Goal: Task Accomplishment & Management: Use online tool/utility

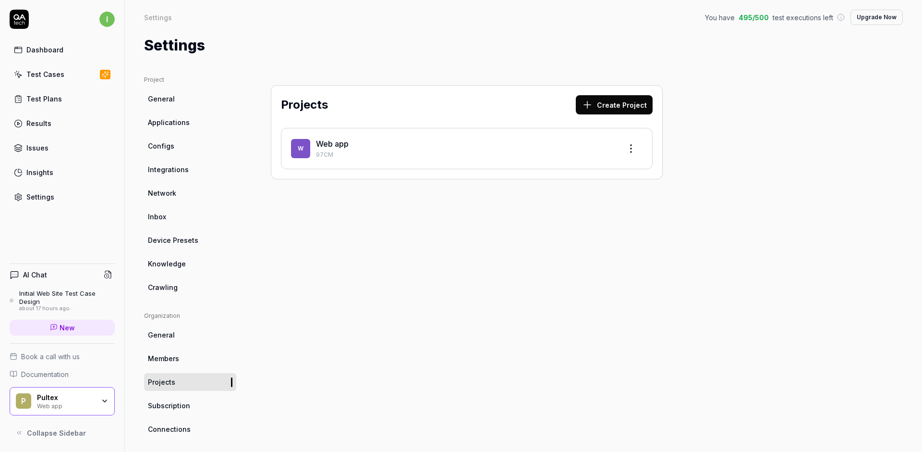
click at [408, 144] on div "Web app" at bounding box center [465, 144] width 298 height 12
click at [297, 153] on span "W" at bounding box center [300, 148] width 19 height 19
click at [332, 143] on link "Web app" at bounding box center [332, 144] width 33 height 10
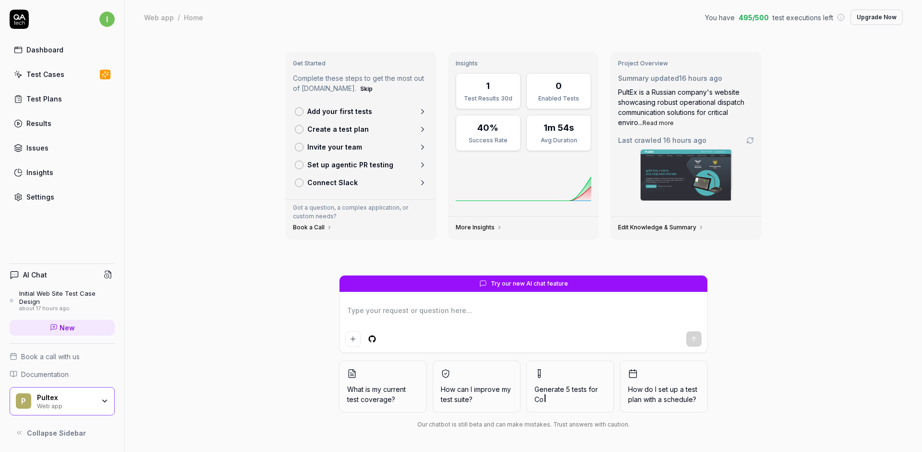
click at [49, 71] on div "Test Cases" at bounding box center [45, 74] width 38 height 10
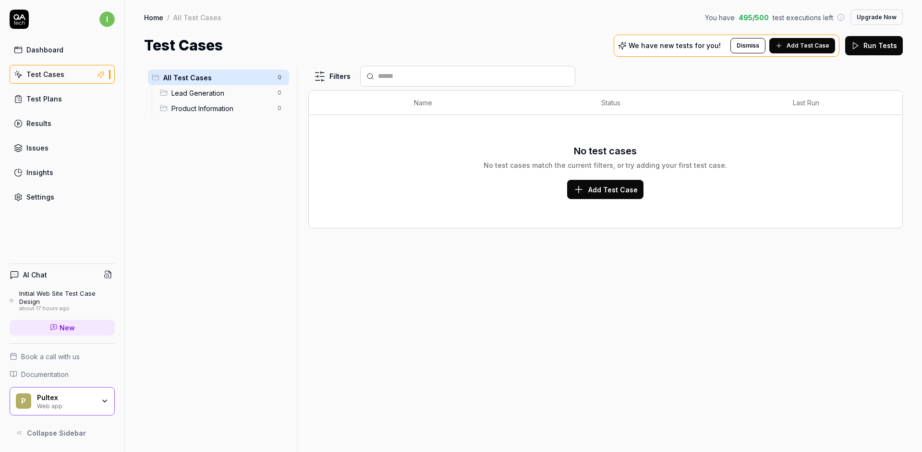
click at [41, 58] on link "Dashboard" at bounding box center [62, 49] width 105 height 19
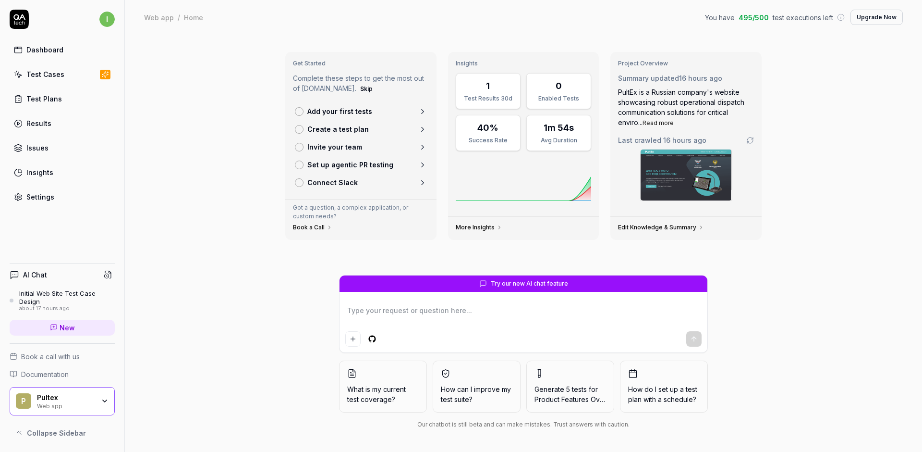
click at [57, 73] on div "Test Cases" at bounding box center [45, 74] width 38 height 10
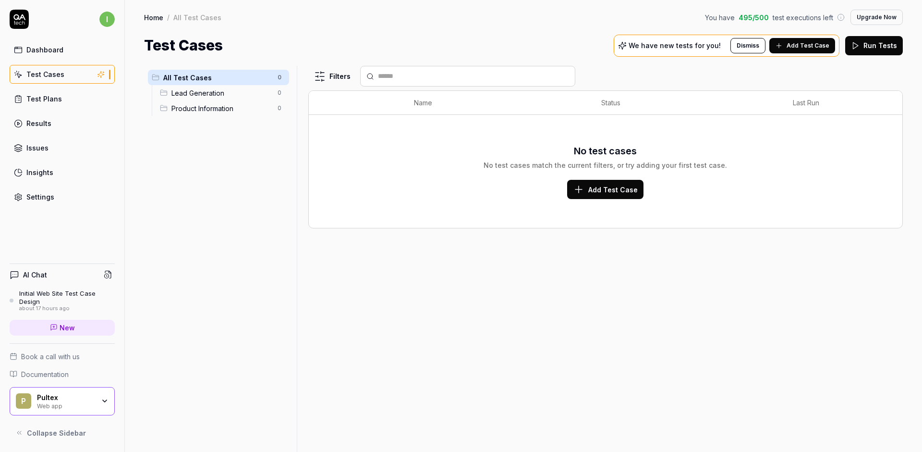
click at [797, 44] on span "Add Test Case" at bounding box center [808, 45] width 43 height 9
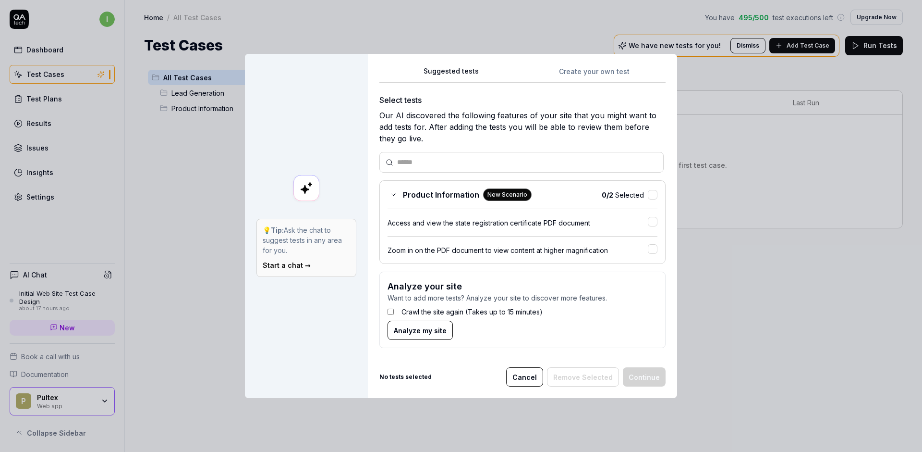
click at [290, 265] on link "Start a chat →" at bounding box center [287, 265] width 48 height 8
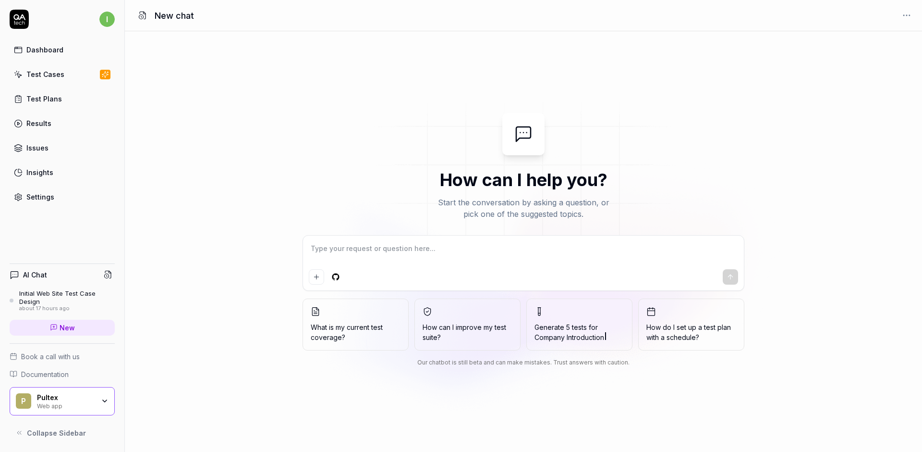
click at [331, 255] on textarea at bounding box center [523, 253] width 429 height 24
click at [84, 75] on link "Test Cases" at bounding box center [62, 74] width 105 height 19
type textarea "*"
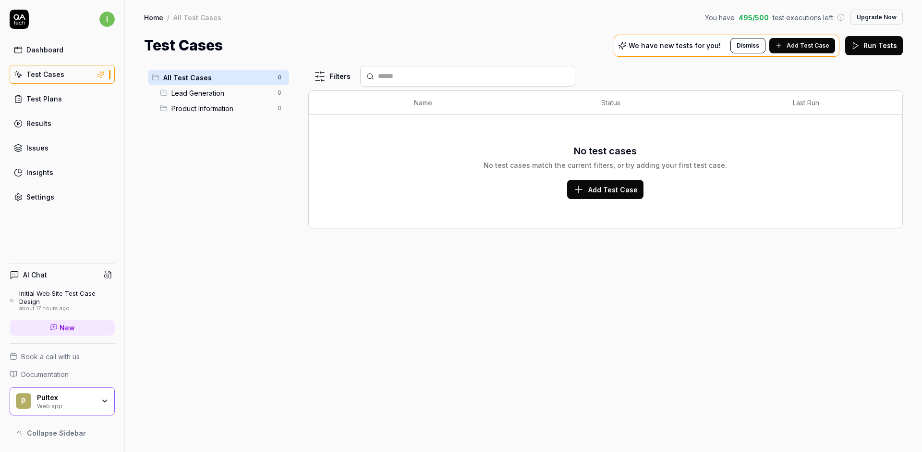
click at [616, 193] on span "Add Test Case" at bounding box center [613, 189] width 49 height 10
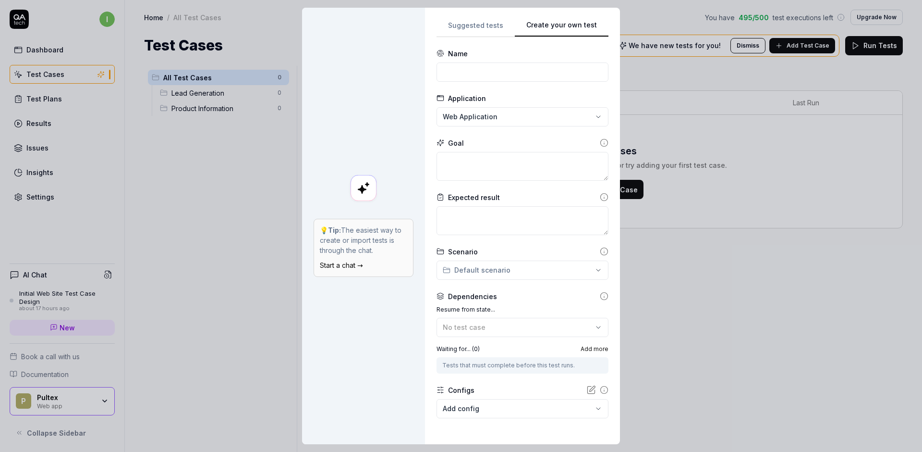
click at [472, 30] on div "**********" at bounding box center [461, 226] width 922 height 452
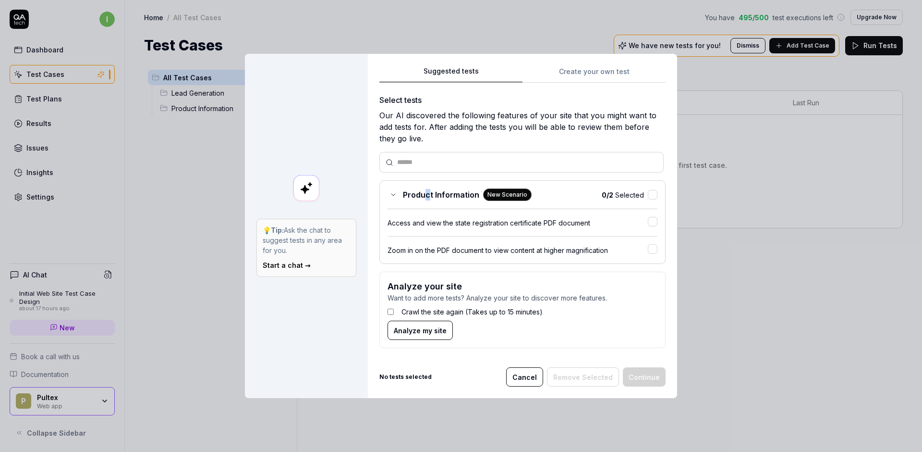
click at [423, 197] on span "Product Information" at bounding box center [441, 195] width 76 height 12
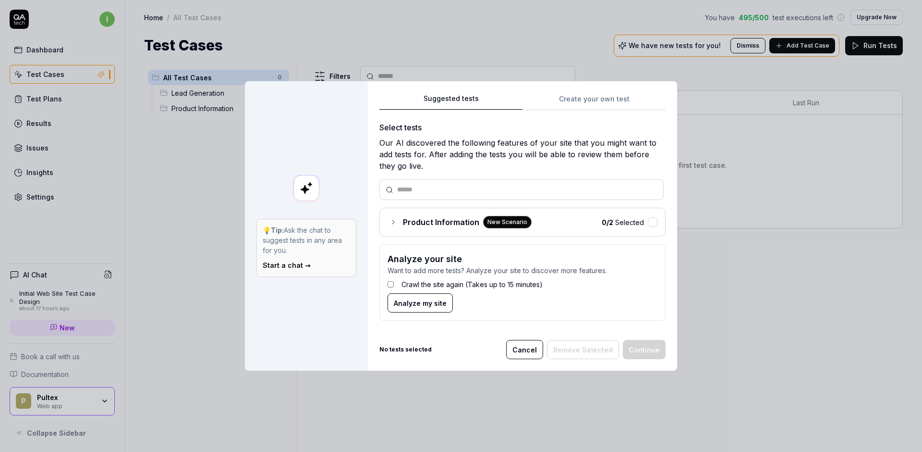
click at [411, 227] on span "Product Information" at bounding box center [441, 222] width 76 height 12
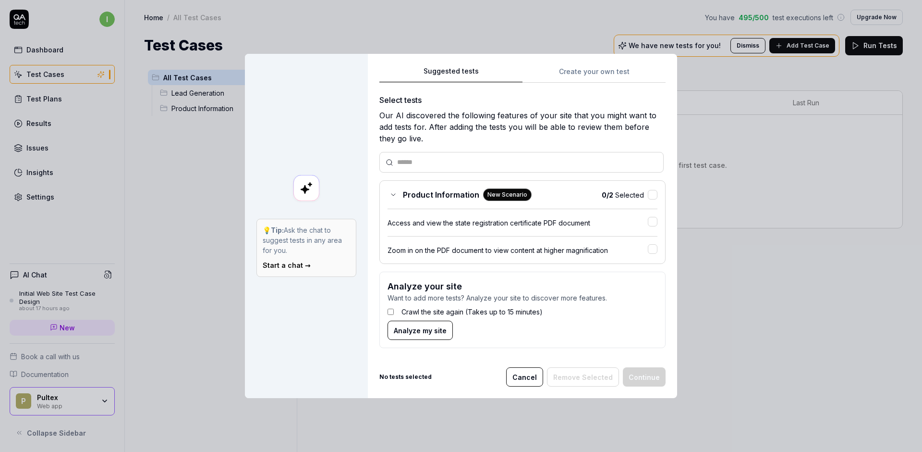
click at [402, 312] on label "Crawl the site again (Takes up to 15 minutes)" at bounding box center [472, 312] width 141 height 10
click at [403, 330] on span "Analyze my site" at bounding box center [420, 330] width 53 height 10
